Goal: Task Accomplishment & Management: Manage account settings

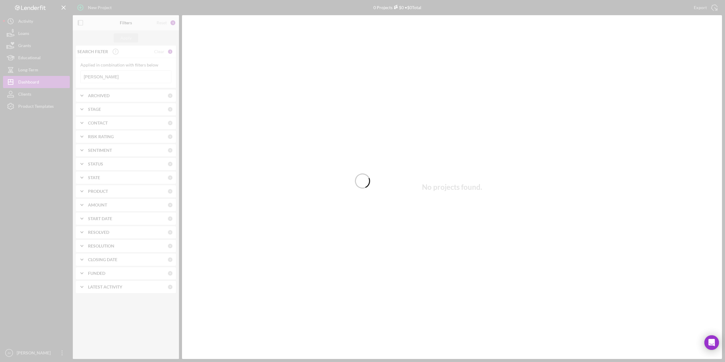
click at [105, 75] on div at bounding box center [362, 181] width 725 height 362
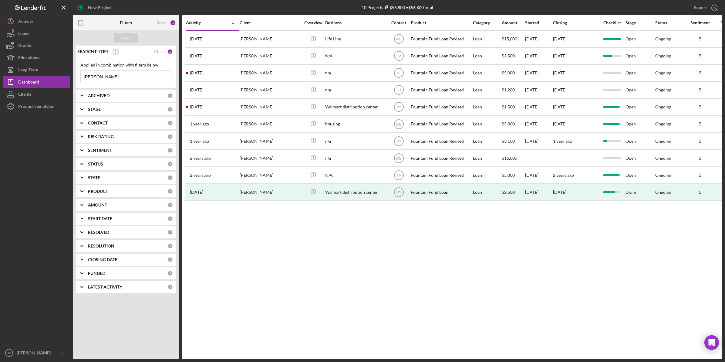
drag, startPoint x: 101, startPoint y: 77, endPoint x: 71, endPoint y: 77, distance: 30.3
click at [71, 77] on div "New Project 10 Projects $56,800 • $56,800 Total [PERSON_NAME] Export Icon/Expor…" at bounding box center [362, 179] width 719 height 359
type input "rayshod"
click at [124, 36] on div "Apply" at bounding box center [125, 37] width 11 height 9
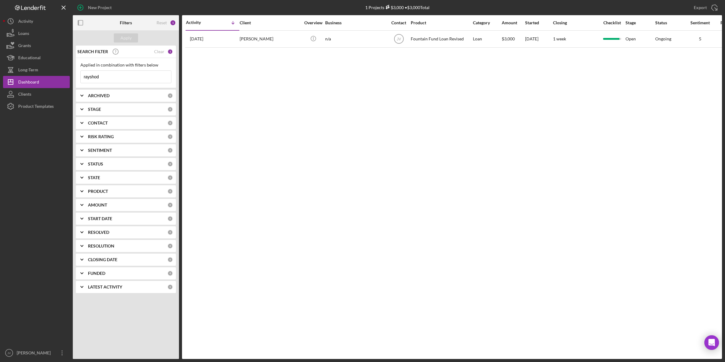
click at [247, 41] on div "[PERSON_NAME]" at bounding box center [270, 39] width 61 height 16
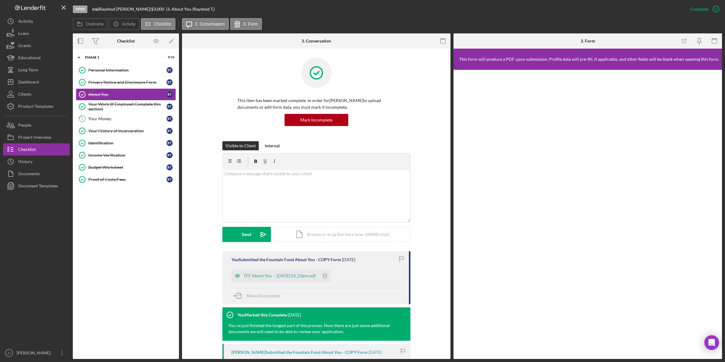
click at [119, 129] on div "Your History of Incarceration" at bounding box center [127, 130] width 78 height 5
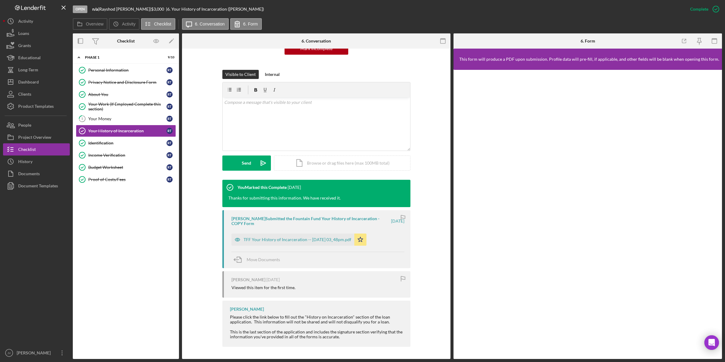
scroll to position [76, 0]
click at [286, 237] on div "TFF Your History of Incarceration -- [DATE] 03_48pm.pdf" at bounding box center [298, 239] width 108 height 5
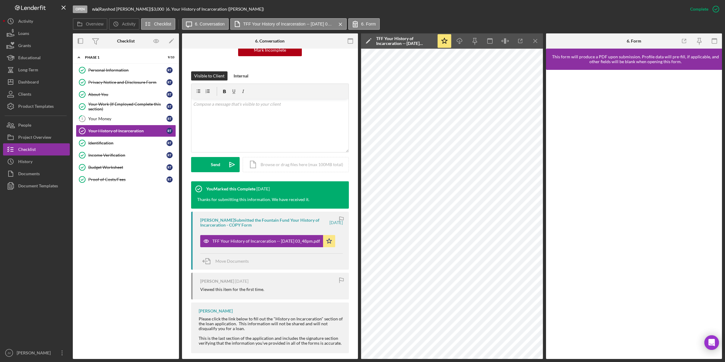
scroll to position [81, 0]
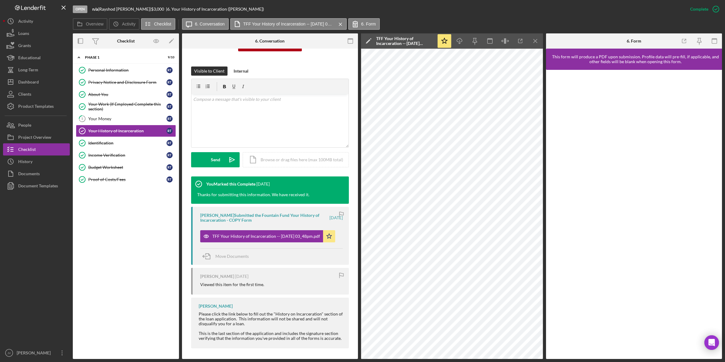
click at [537, 44] on icon "Icon/Menu Close" at bounding box center [536, 41] width 14 height 14
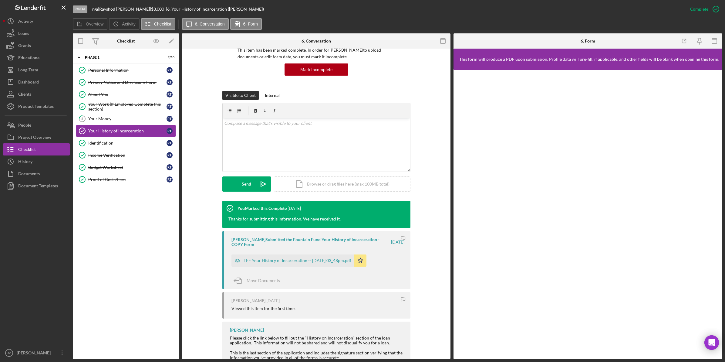
scroll to position [1, 0]
